Goal: Navigation & Orientation: Find specific page/section

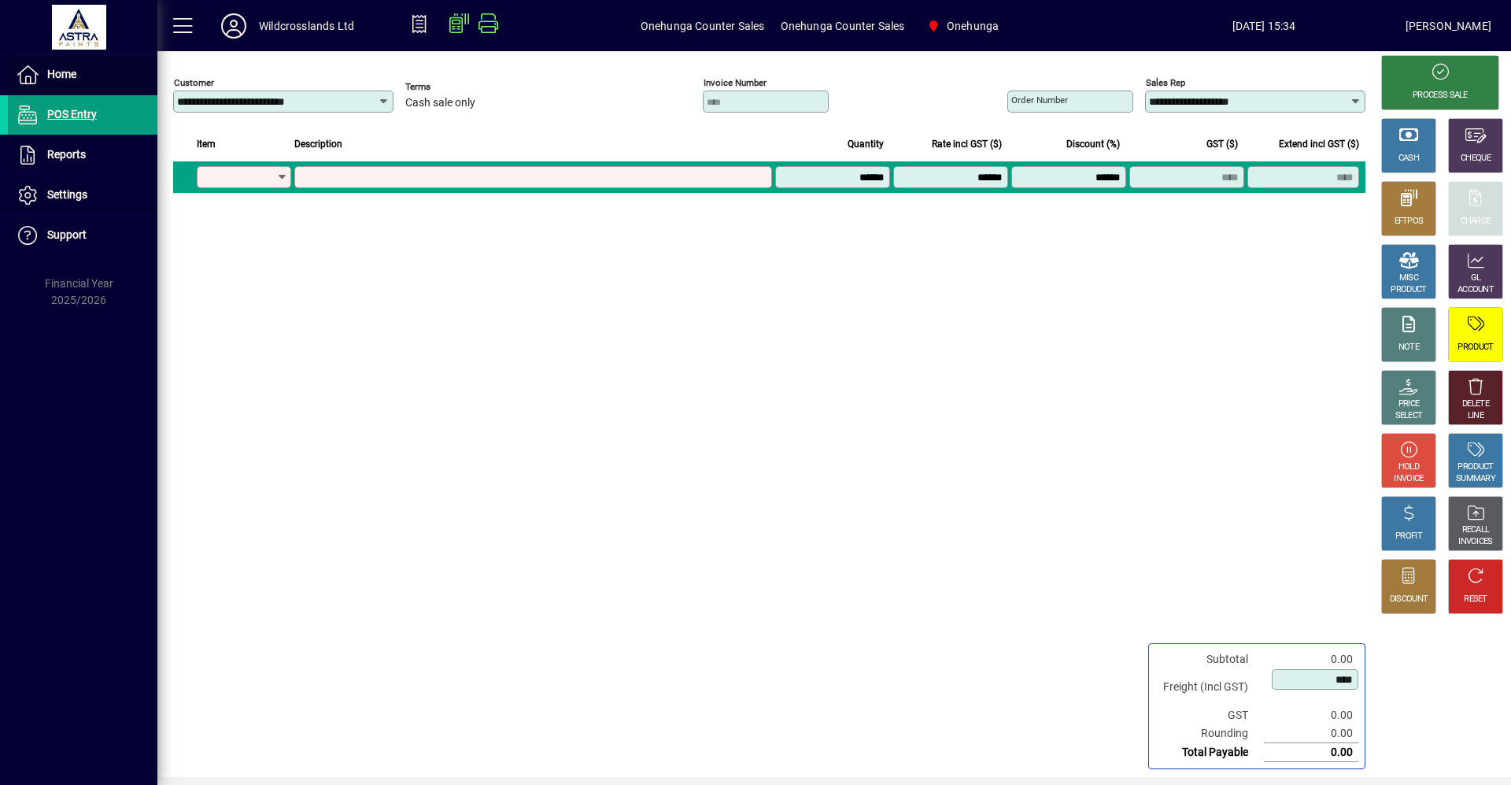
click at [61, 75] on span "Home" at bounding box center [61, 74] width 29 height 13
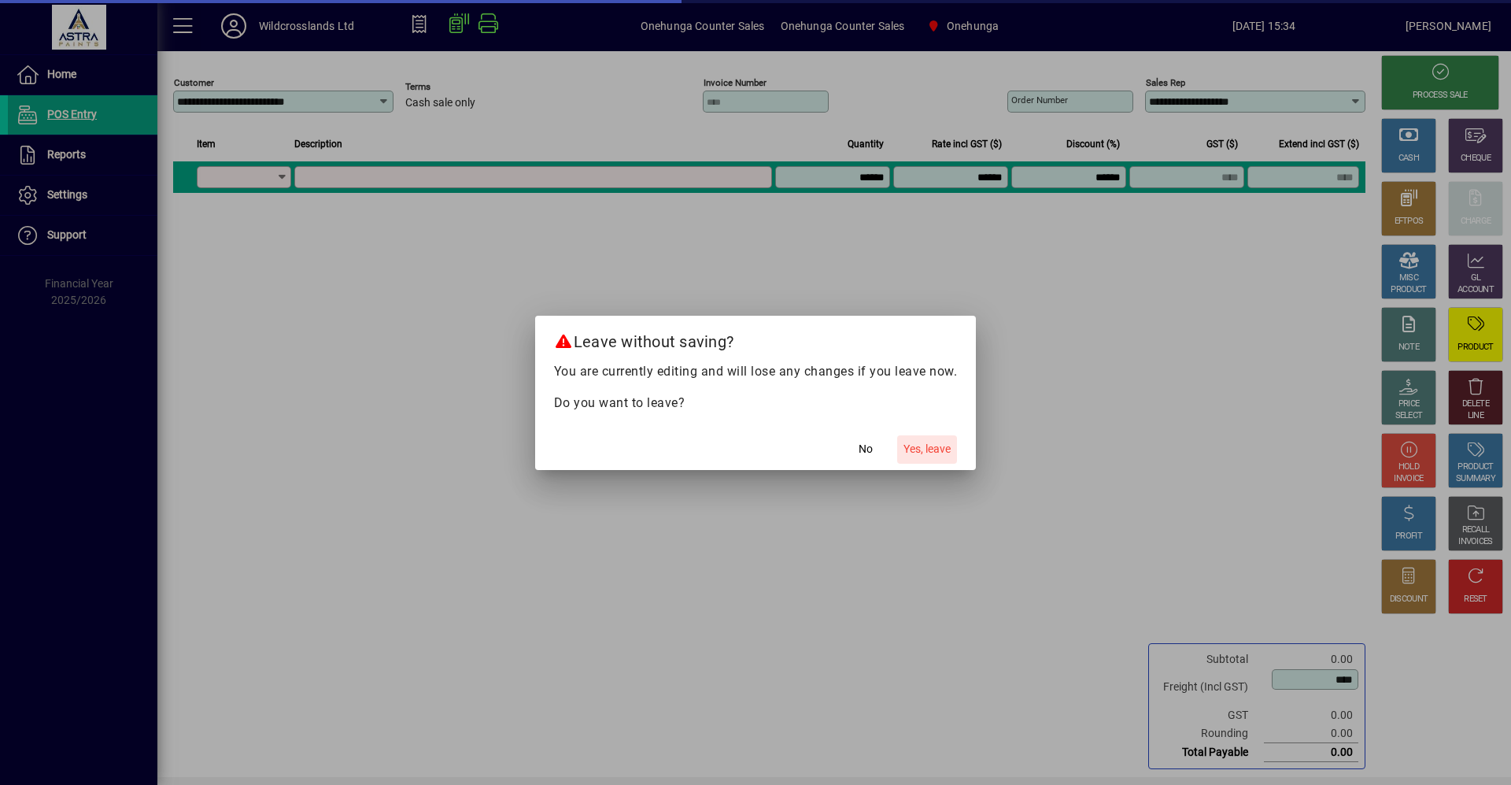
click at [925, 442] on span "Yes, leave" at bounding box center [926, 449] width 47 height 17
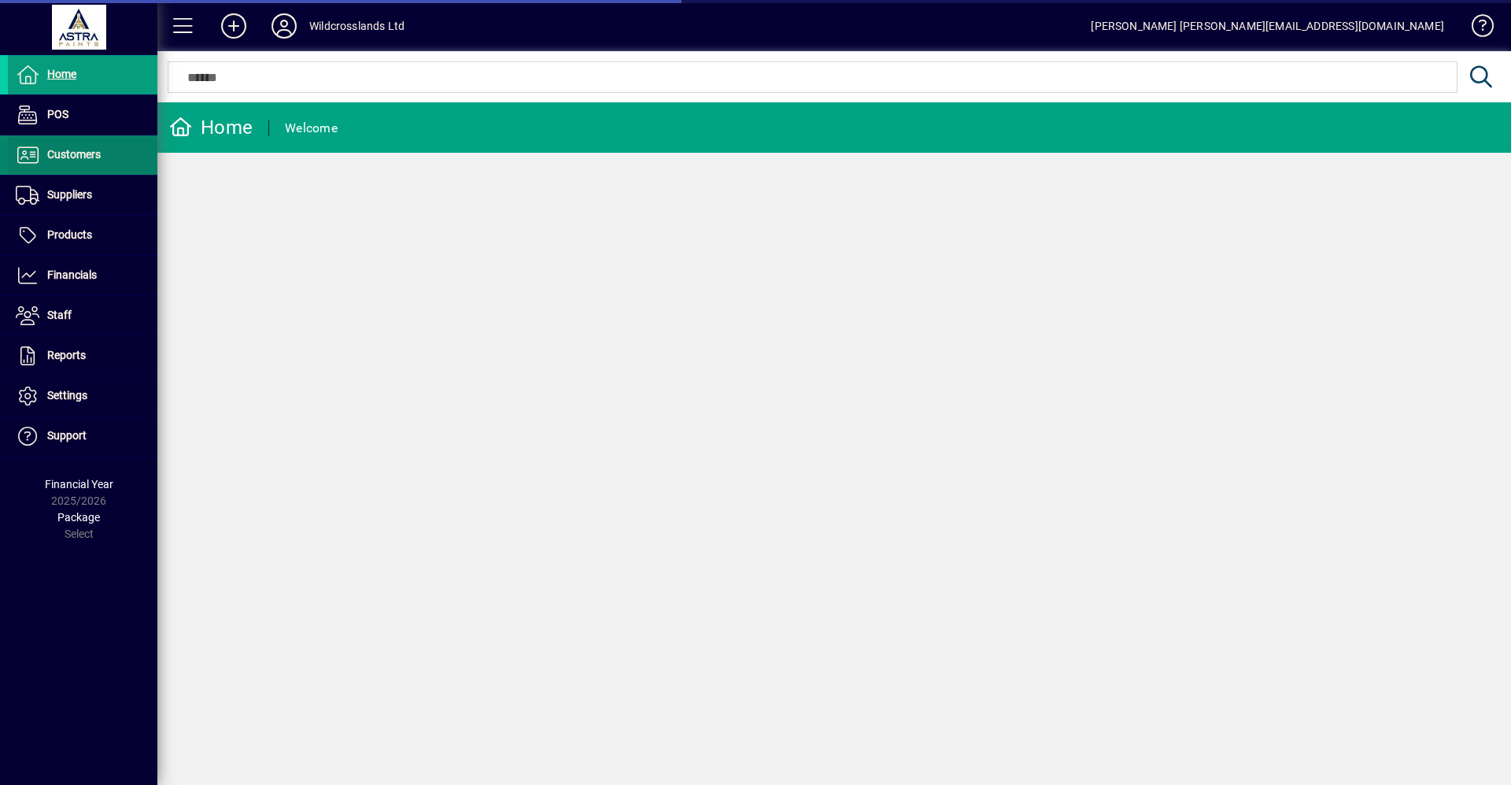
click at [54, 157] on span "Customers" at bounding box center [74, 154] width 54 height 13
click at [62, 152] on span "Customers" at bounding box center [74, 154] width 54 height 13
click at [60, 150] on span "Customers" at bounding box center [74, 154] width 54 height 13
